Goal: Information Seeking & Learning: Learn about a topic

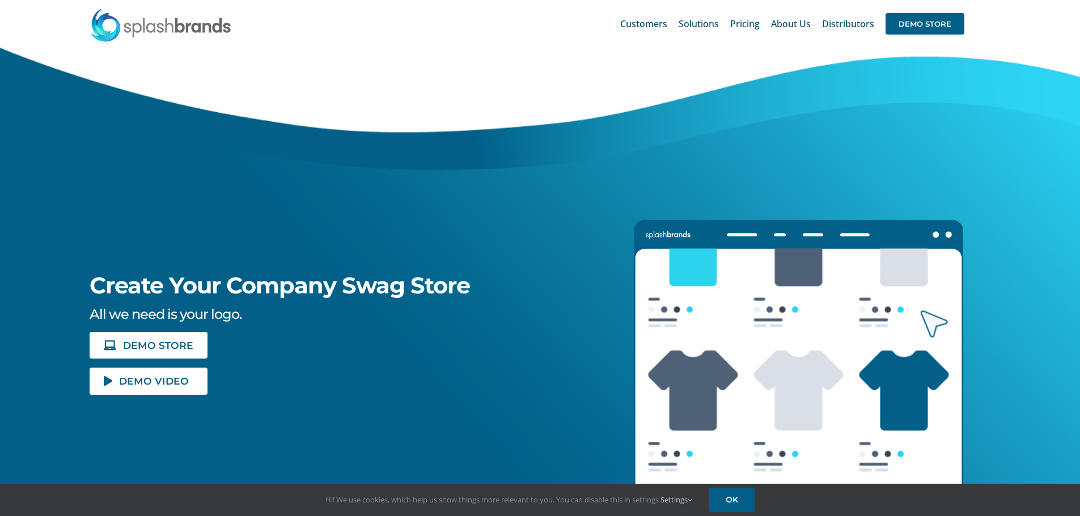
click at [163, 383] on span "DEMO VIDEO" at bounding box center [154, 381] width 70 height 10
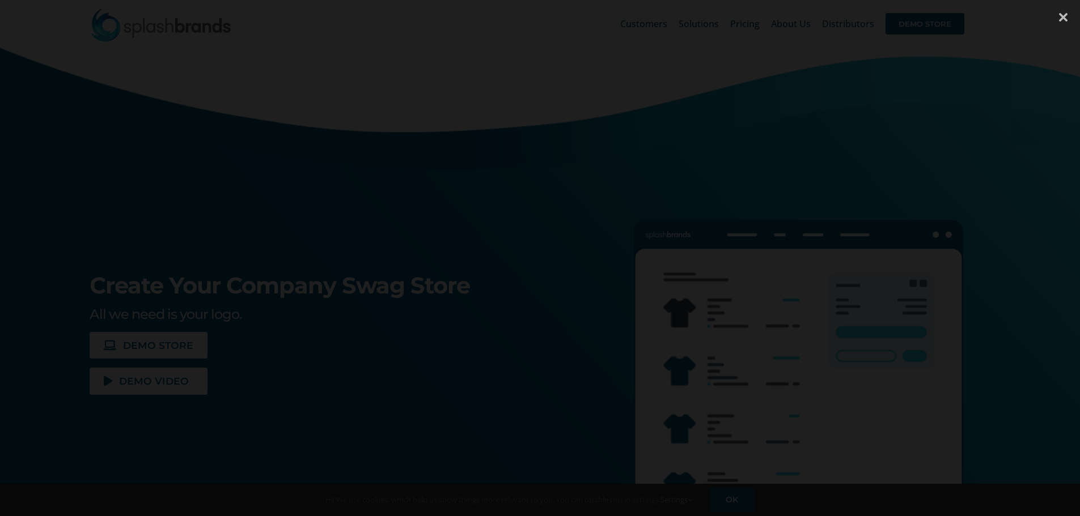
click at [1060, 17] on div at bounding box center [1063, 17] width 34 height 34
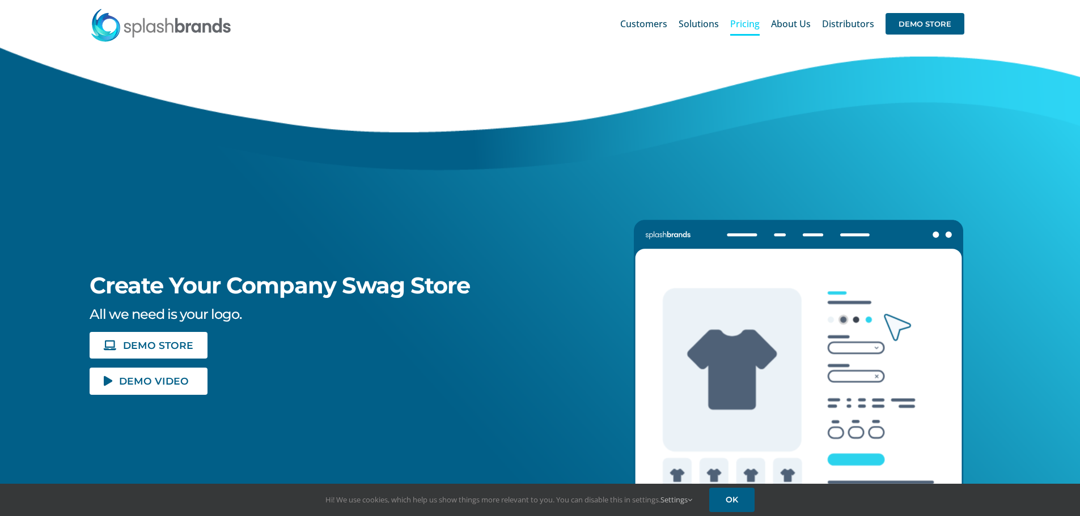
click at [741, 27] on span "Pricing" at bounding box center [744, 23] width 29 height 9
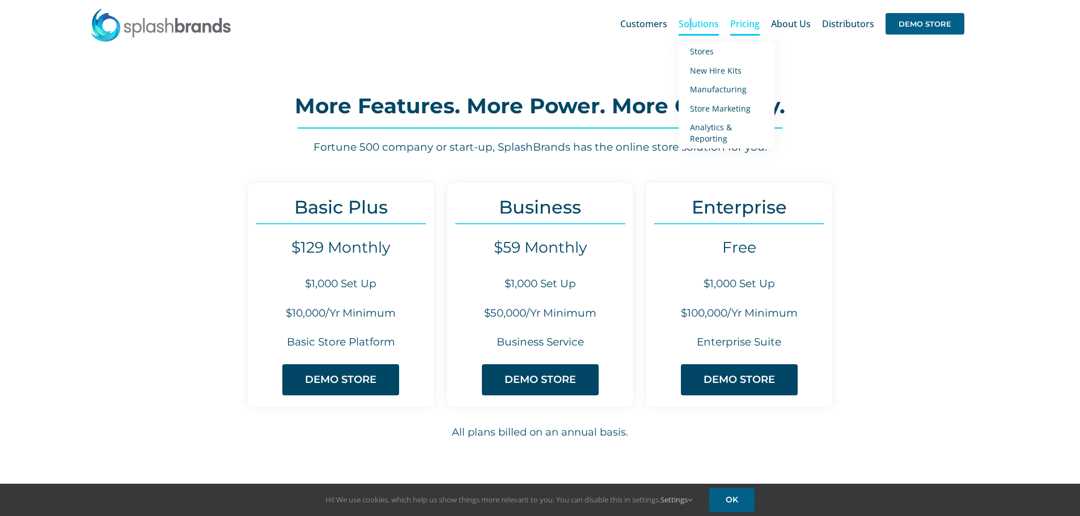
click at [693, 28] on span "Solutions" at bounding box center [699, 23] width 40 height 9
click at [697, 51] on span "Stores" at bounding box center [702, 51] width 24 height 11
